Goal: Task Accomplishment & Management: Use online tool/utility

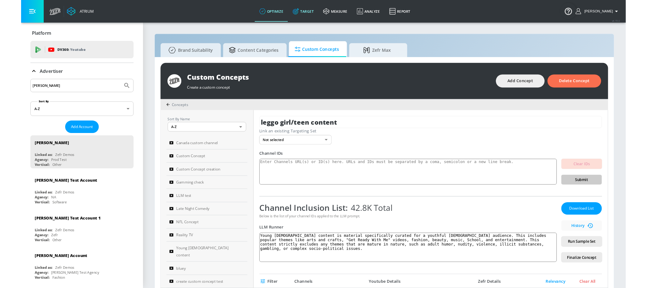
scroll to position [79, 0]
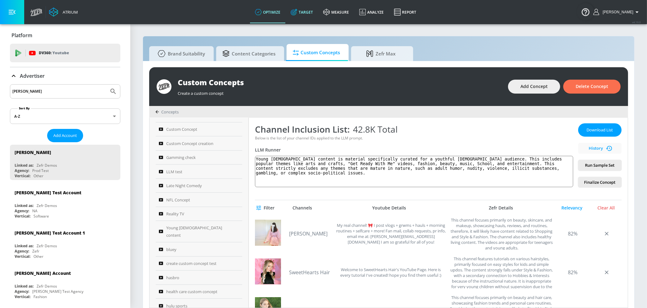
click at [315, 10] on link "Target" at bounding box center [302, 12] width 33 height 22
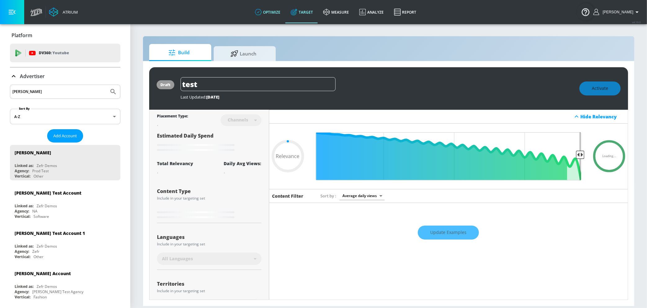
type input "0.68"
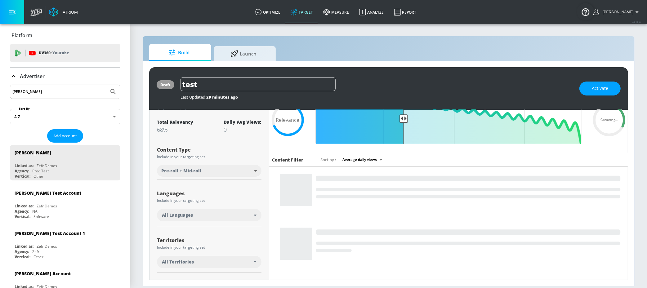
scroll to position [54, 0]
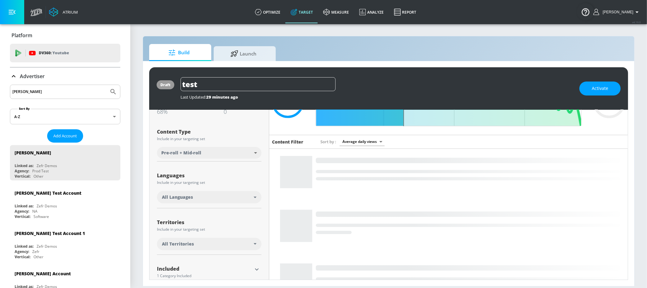
click at [242, 196] on div "All Languages" at bounding box center [208, 197] width 92 height 6
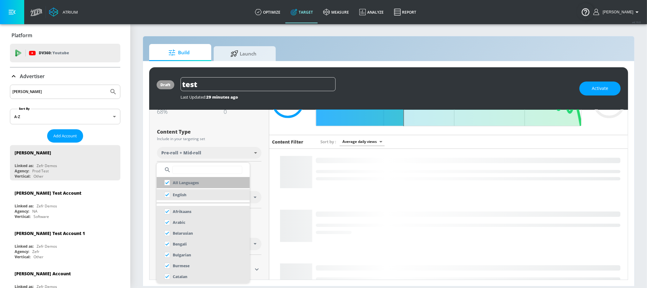
click at [166, 185] on input "checkbox" at bounding box center [167, 182] width 11 height 11
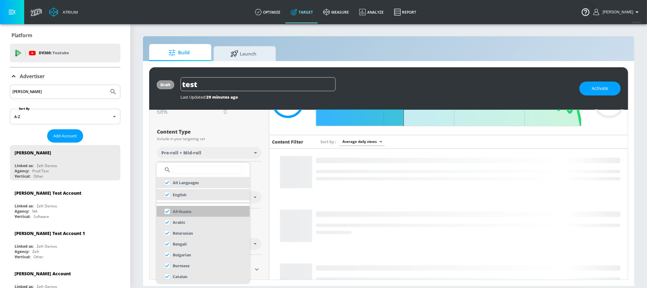
click at [166, 212] on input "checkbox" at bounding box center [167, 211] width 11 height 11
checkbox input "false"
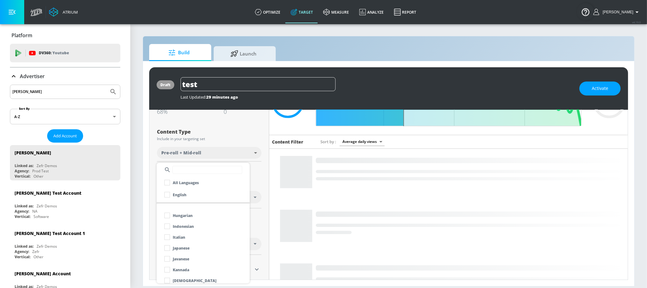
scroll to position [226, 0]
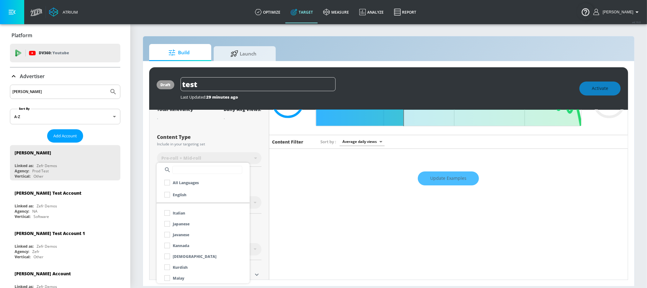
click at [265, 220] on div at bounding box center [323, 144] width 647 height 288
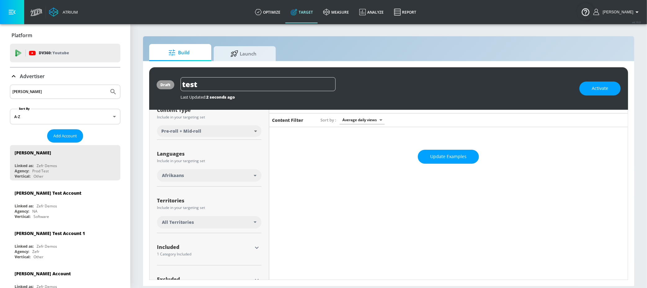
scroll to position [83, 0]
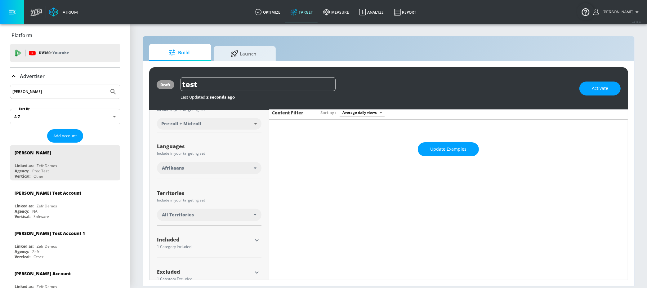
click at [248, 219] on div "All Territories" at bounding box center [209, 215] width 105 height 12
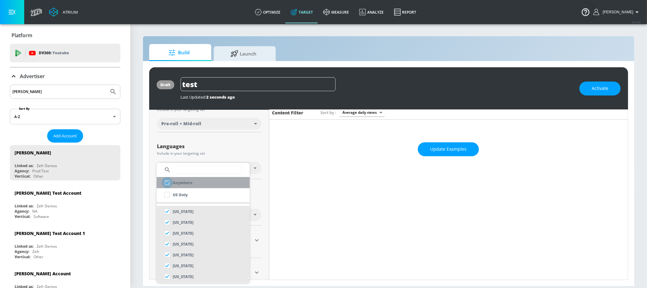
click at [167, 182] on input "checkbox" at bounding box center [167, 182] width 11 height 11
checkbox input "true"
click at [167, 198] on input "checkbox" at bounding box center [167, 194] width 11 height 11
checkbox input "true"
checkbox input "false"
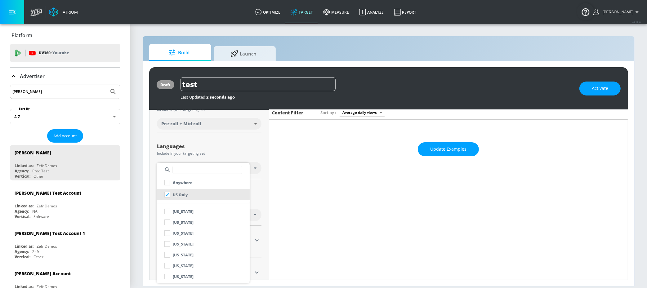
click at [256, 203] on div at bounding box center [323, 144] width 647 height 288
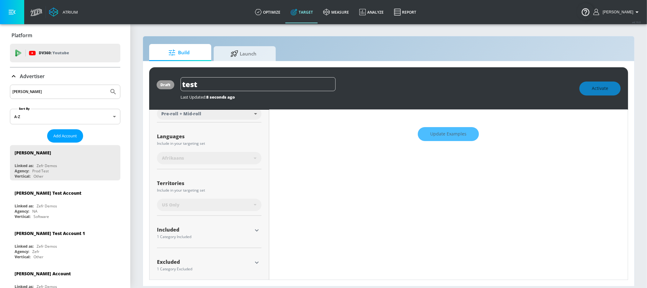
scroll to position [104, 0]
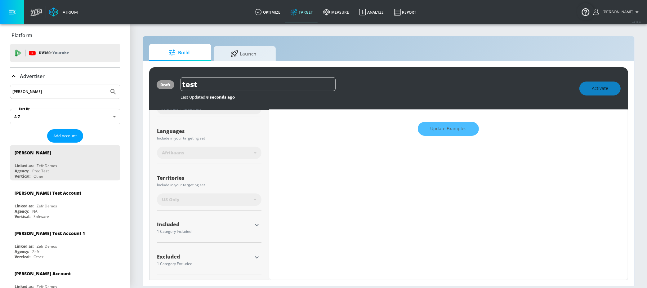
click at [246, 227] on div "Included" at bounding box center [204, 226] width 95 height 8
click at [250, 223] on div "Included" at bounding box center [204, 224] width 95 height 5
click at [257, 223] on icon "button" at bounding box center [256, 224] width 7 height 7
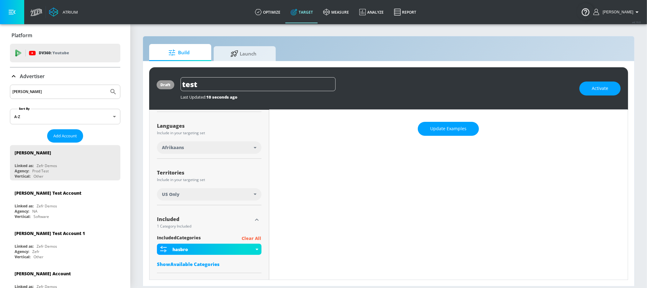
scroll to position [135, 0]
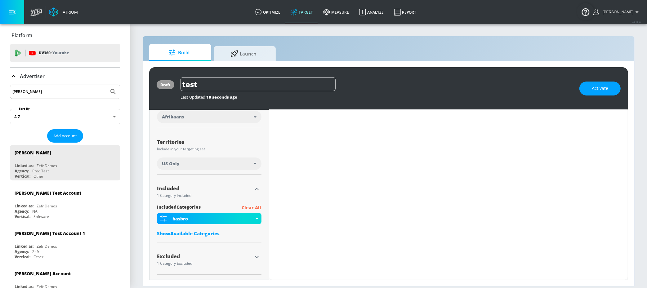
click at [192, 233] on div "Show Available Categories" at bounding box center [209, 233] width 105 height 6
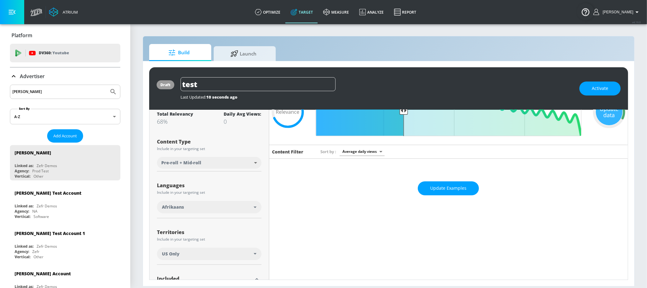
scroll to position [47, 0]
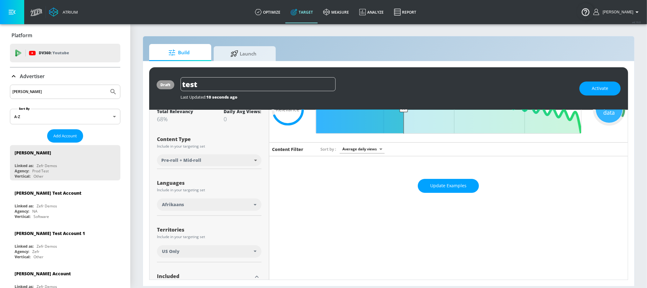
click at [253, 202] on div "Afrikaans" at bounding box center [209, 205] width 105 height 12
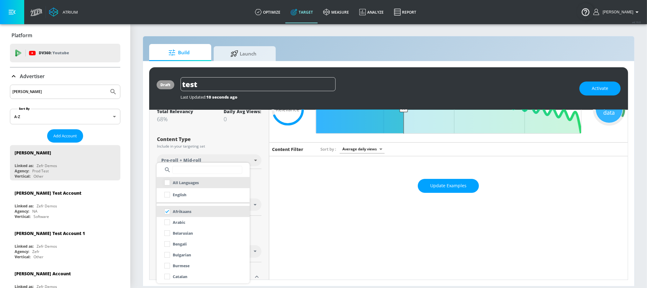
click at [167, 184] on input "checkbox" at bounding box center [167, 182] width 11 height 11
checkbox input "true"
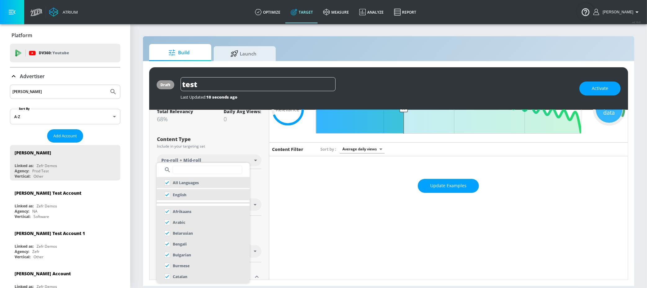
click at [263, 187] on div at bounding box center [323, 144] width 647 height 288
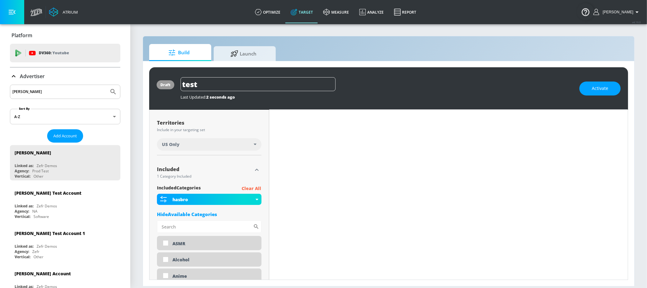
scroll to position [155, 0]
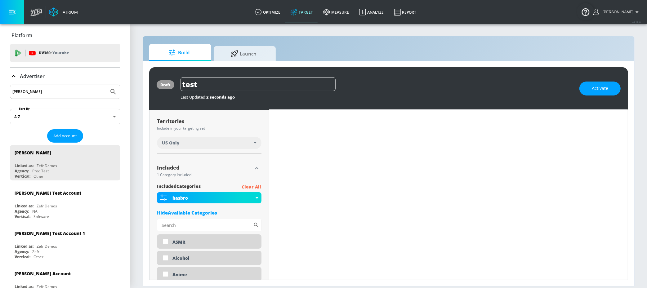
click at [208, 141] on div "US Only" at bounding box center [208, 143] width 92 height 6
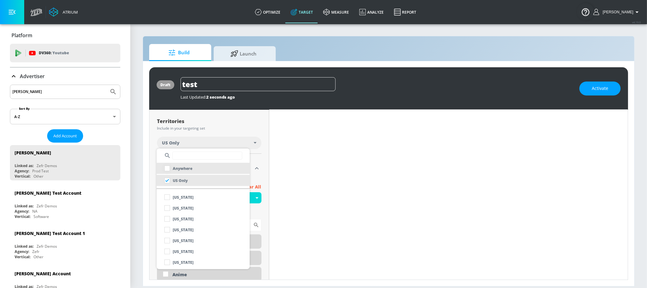
click at [170, 167] on input "checkbox" at bounding box center [167, 168] width 11 height 11
checkbox input "true"
checkbox input "false"
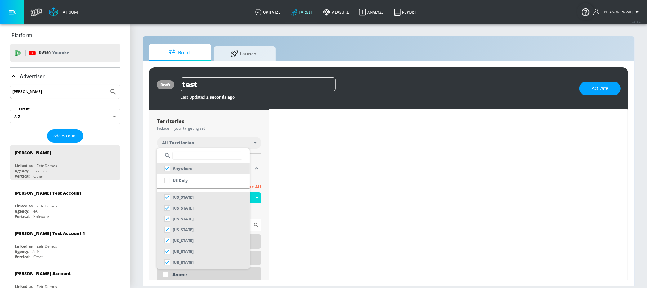
click at [297, 157] on div at bounding box center [323, 144] width 647 height 288
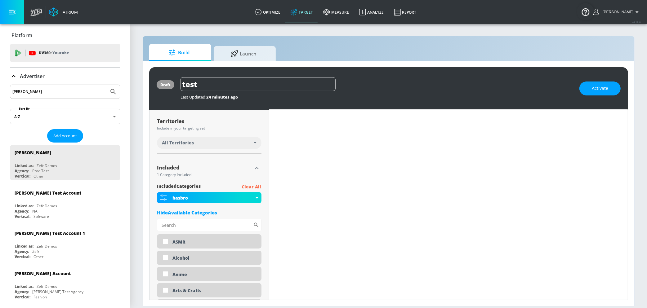
click at [307, 21] on link "Target" at bounding box center [302, 12] width 33 height 22
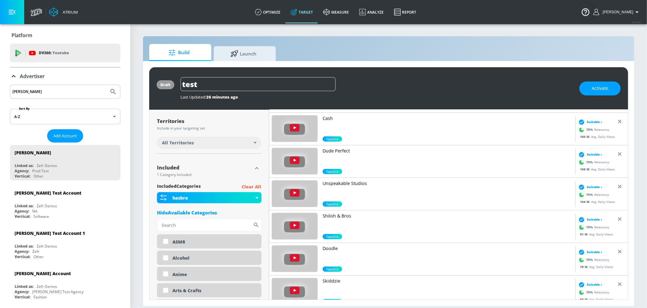
click at [15, 76] on icon at bounding box center [13, 76] width 7 height 7
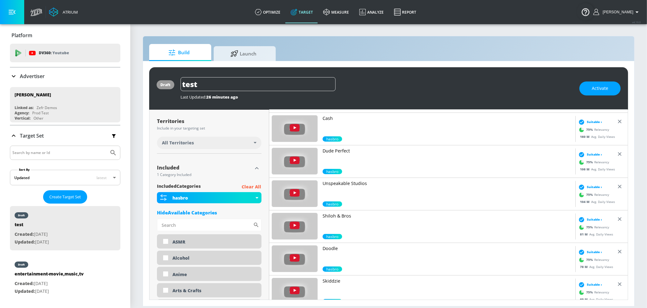
click at [18, 83] on div "Advertiser" at bounding box center [65, 76] width 110 height 17
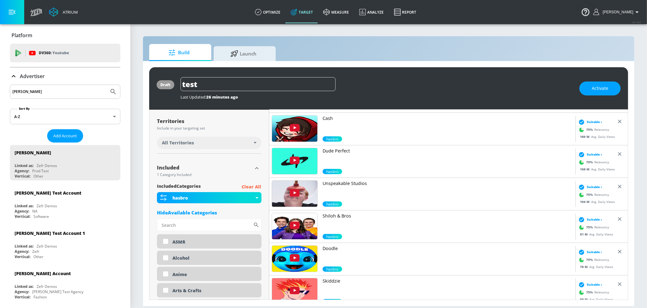
click at [20, 97] on div "[PERSON_NAME]" at bounding box center [65, 92] width 110 height 14
click at [20, 91] on input "[PERSON_NAME]" at bounding box center [59, 92] width 94 height 8
type input "[PERSON_NAME]"
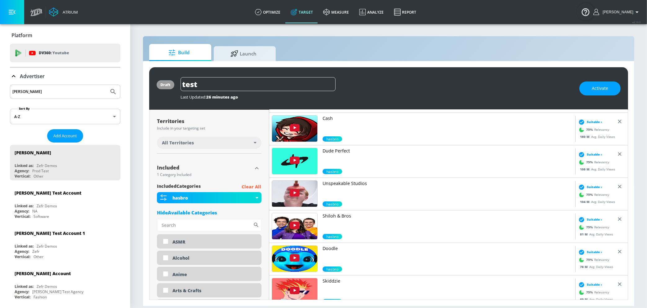
click at [106, 85] on button "Submit Search" at bounding box center [113, 92] width 14 height 14
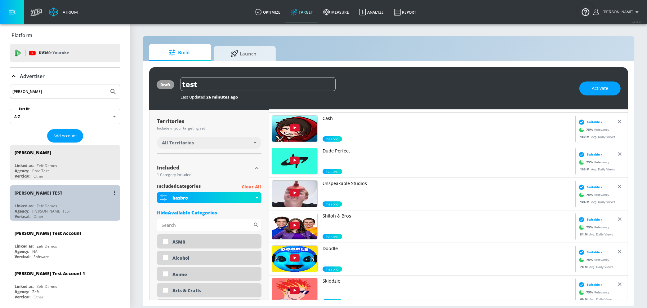
click at [37, 194] on div "[PERSON_NAME] TEST" at bounding box center [39, 193] width 48 height 6
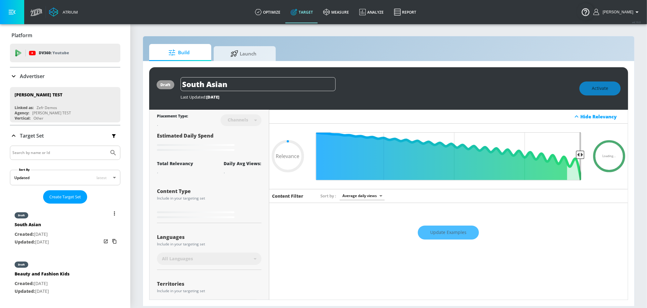
type input "0.6"
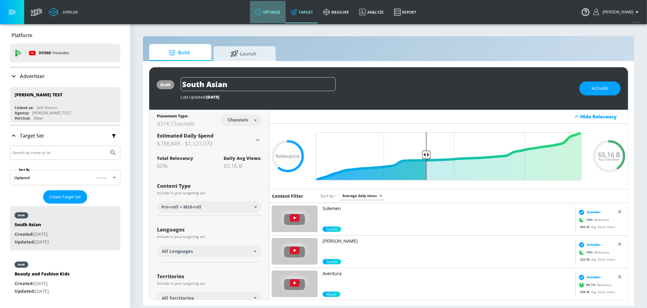
click at [269, 14] on link "optimize" at bounding box center [268, 12] width 36 height 22
